Goal: Find specific page/section: Find specific page/section

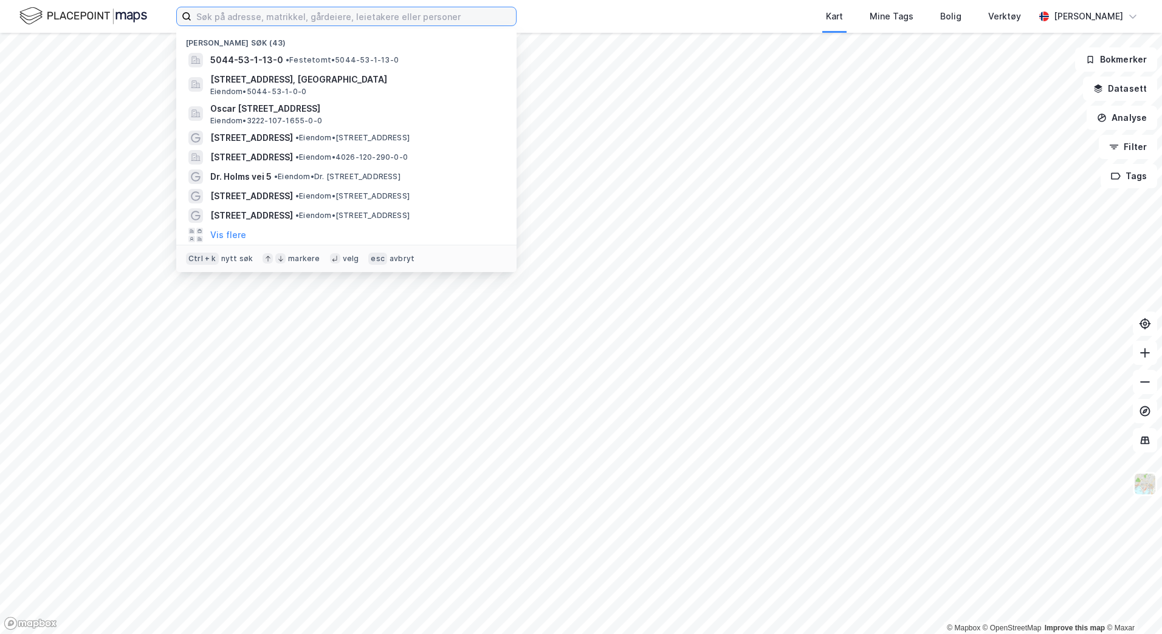
click at [285, 18] on input at bounding box center [353, 16] width 324 height 18
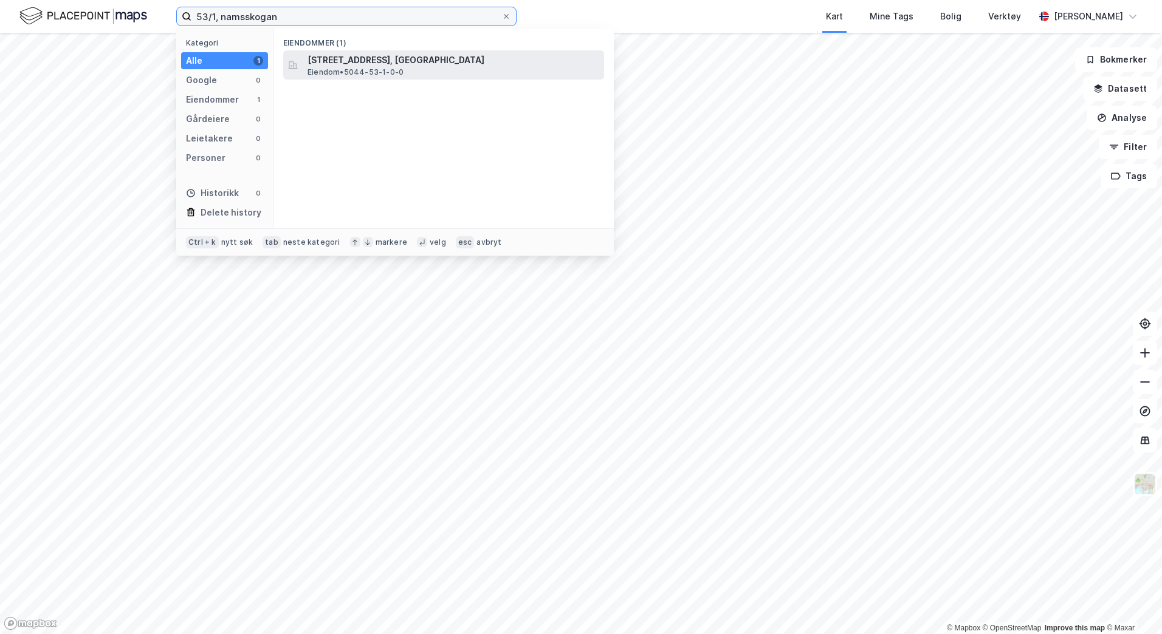
type input "53/1, namsskogan"
click at [382, 60] on span "[STREET_ADDRESS], [GEOGRAPHIC_DATA]" at bounding box center [453, 60] width 292 height 15
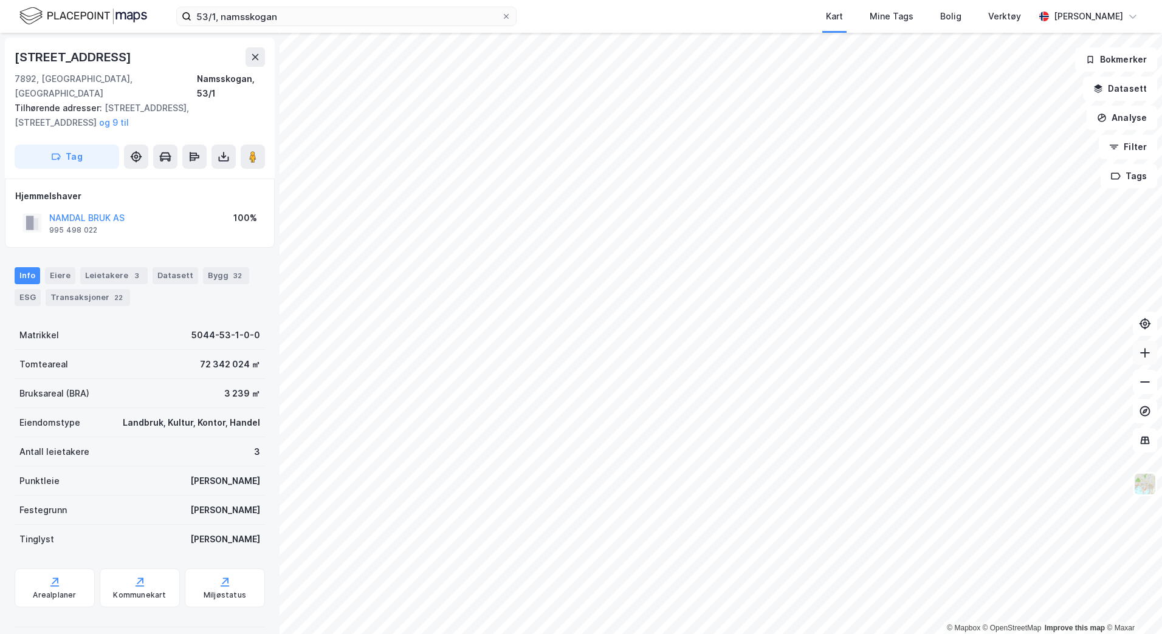
click at [1144, 355] on icon at bounding box center [1145, 353] width 12 height 12
click at [1142, 357] on icon at bounding box center [1145, 353] width 12 height 12
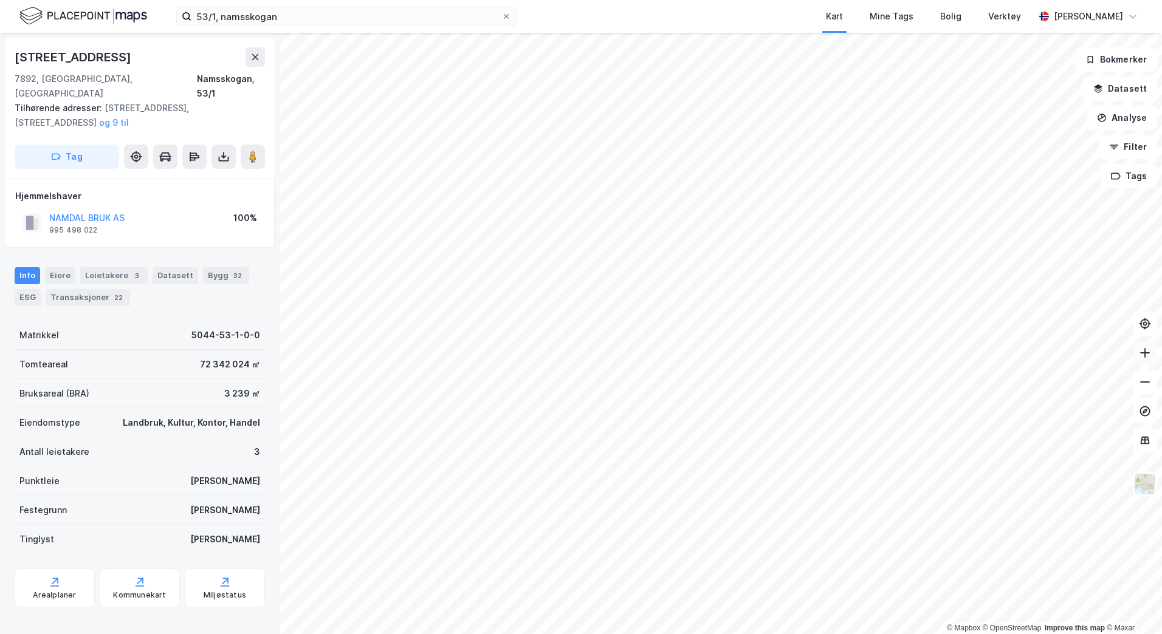
click at [1142, 357] on icon at bounding box center [1145, 353] width 12 height 12
